Goal: Task Accomplishment & Management: Complete application form

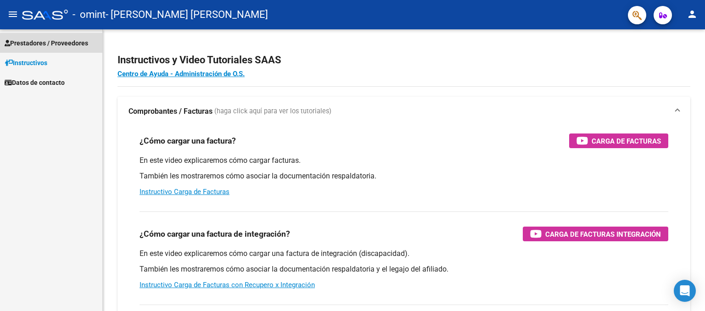
click at [51, 47] on span "Prestadores / Proveedores" at bounding box center [47, 43] width 84 height 10
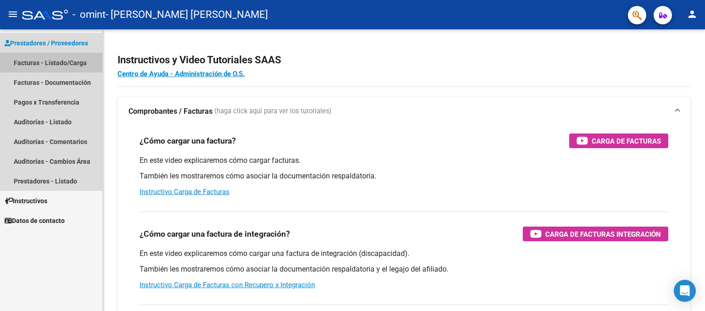
click at [59, 64] on link "Facturas - Listado/Carga" at bounding box center [51, 63] width 102 height 20
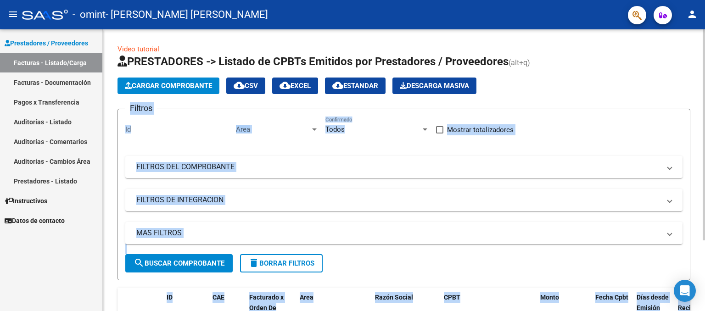
drag, startPoint x: 701, startPoint y: 58, endPoint x: 704, endPoint y: 144, distance: 85.9
click at [704, 144] on div "Video tutorial PRESTADORES -> Listado de CPBTs Emitidos por Prestadores / Prove…" at bounding box center [405, 214] width 604 height 370
click at [596, 92] on div "Cargar Comprobante cloud_download CSV cloud_download EXCEL cloud_download Estan…" at bounding box center [403, 86] width 573 height 17
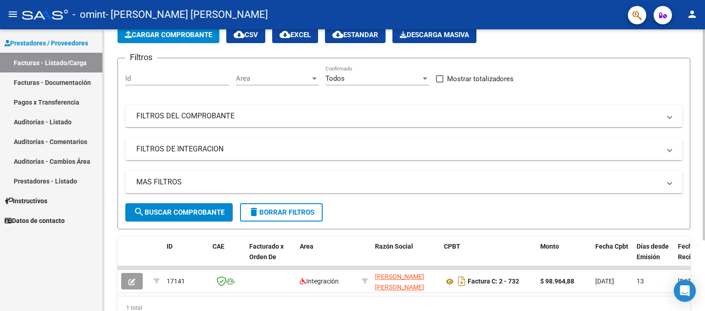
scroll to position [94, 0]
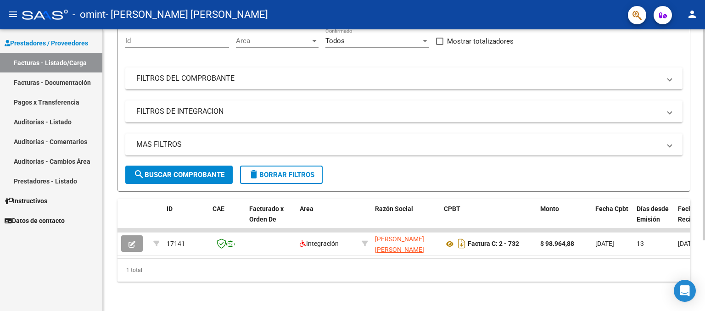
click at [704, 147] on div at bounding box center [703, 205] width 2 height 211
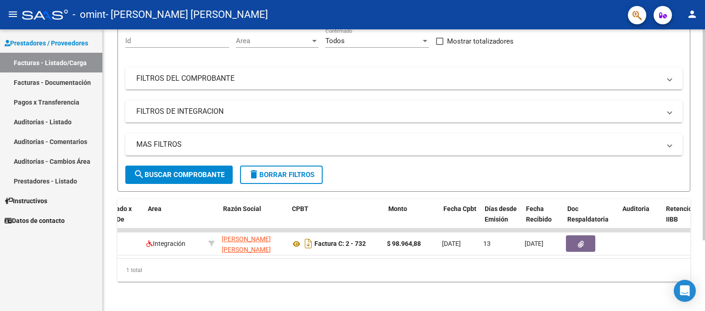
scroll to position [0, 152]
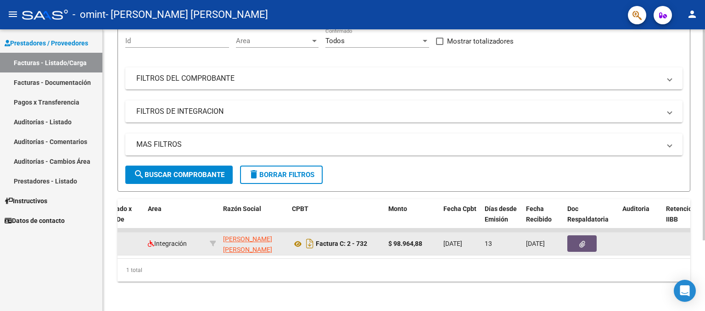
click at [580, 241] on icon "button" at bounding box center [582, 244] width 6 height 7
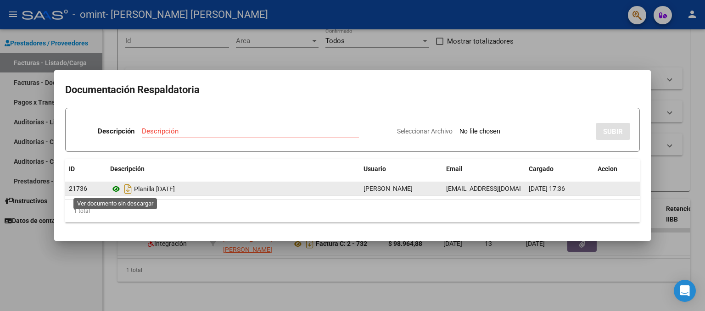
click at [114, 186] on icon at bounding box center [116, 189] width 12 height 11
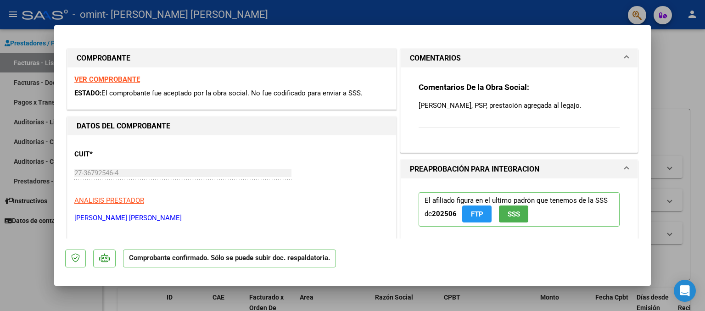
click at [683, 65] on div at bounding box center [352, 155] width 705 height 311
type input "$ 0,00"
